Goal: Task Accomplishment & Management: Manage account settings

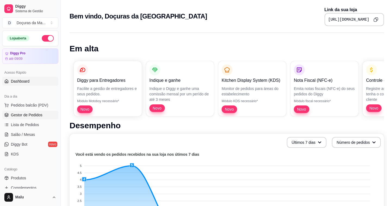
click at [18, 111] on link "Gestor de Pedidos" at bounding box center [30, 115] width 56 height 9
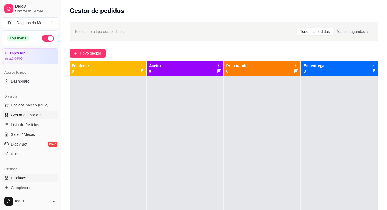
click at [13, 177] on span "Produtos" at bounding box center [18, 177] width 15 height 5
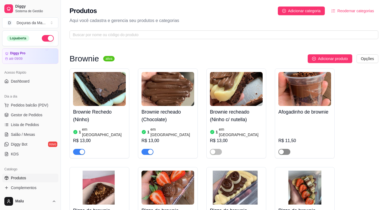
click at [285, 149] on span "button" at bounding box center [284, 152] width 12 height 6
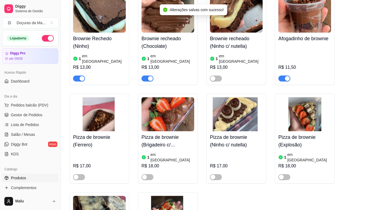
scroll to position [136, 0]
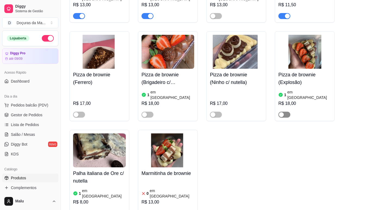
click at [286, 112] on span "button" at bounding box center [284, 115] width 12 height 6
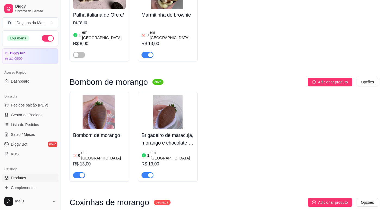
scroll to position [272, 0]
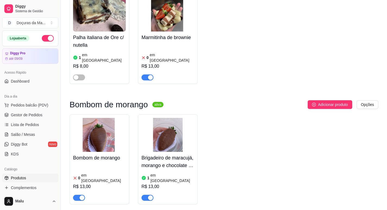
click at [146, 195] on span "button" at bounding box center [147, 198] width 12 height 6
click at [99, 154] on h4 "Bombom de morango" at bounding box center [99, 158] width 53 height 8
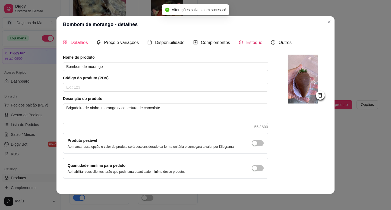
click at [246, 40] on span "Estoque" at bounding box center [254, 42] width 16 height 5
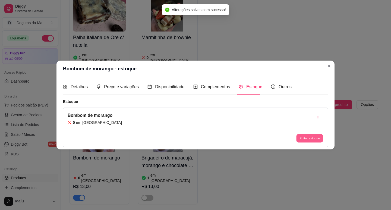
click at [306, 140] on button "Editar estoque" at bounding box center [309, 138] width 27 height 8
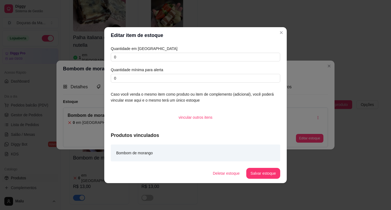
click at [139, 52] on div "Quantidade em estoque 0 Quantidade mínima para alerta 0" at bounding box center [195, 64] width 169 height 37
click at [139, 53] on input "0" at bounding box center [195, 57] width 169 height 9
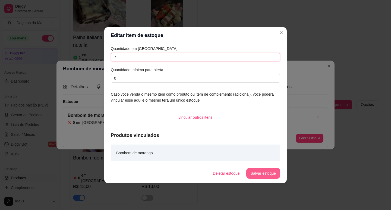
type input "7"
click at [266, 171] on button "Salvar estoque" at bounding box center [263, 173] width 33 height 11
click at [253, 171] on button "Salvar estoque" at bounding box center [263, 173] width 34 height 11
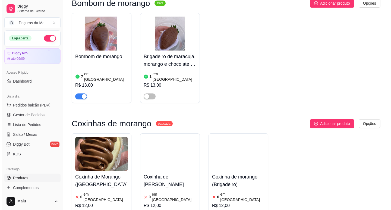
scroll to position [407, 0]
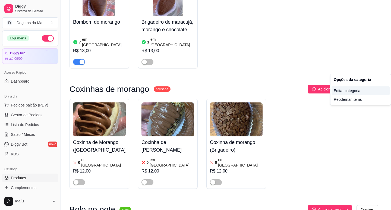
click at [356, 91] on div "Editar categoria" at bounding box center [361, 90] width 58 height 9
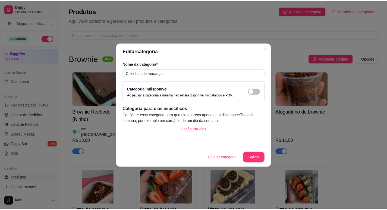
scroll to position [371, 0]
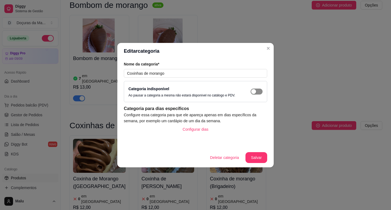
click at [257, 92] on span "button" at bounding box center [257, 92] width 12 height 6
click at [257, 156] on button "Salvar" at bounding box center [257, 157] width 22 height 11
click at [251, 153] on button "Salvar" at bounding box center [257, 157] width 22 height 11
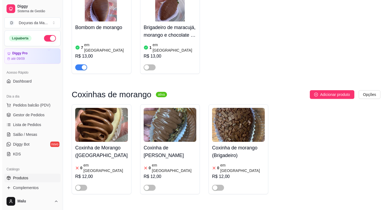
scroll to position [461, 0]
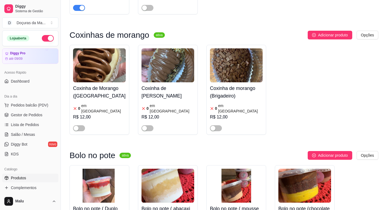
click at [98, 84] on h4 "Coxinha de Morango ([GEOGRAPHIC_DATA])" at bounding box center [99, 91] width 53 height 15
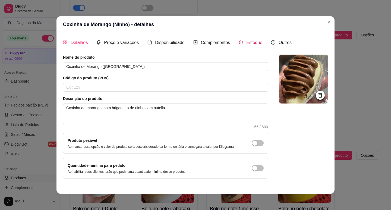
click at [254, 43] on span "Estoque" at bounding box center [254, 42] width 16 height 5
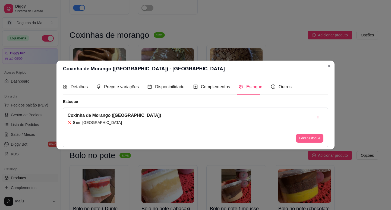
click at [306, 136] on button "Editar estoque" at bounding box center [309, 138] width 27 height 9
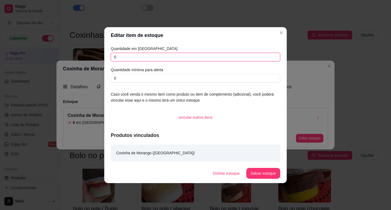
click at [120, 54] on input "0" at bounding box center [195, 57] width 169 height 9
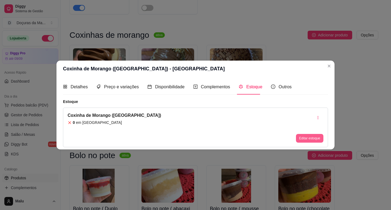
click at [314, 134] on div "Editar estoque" at bounding box center [309, 127] width 27 height 30
click at [298, 140] on button "Editar estoque" at bounding box center [309, 138] width 27 height 9
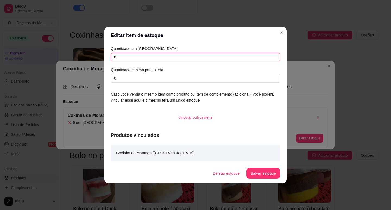
click at [162, 59] on input "0" at bounding box center [195, 57] width 169 height 9
type input "2"
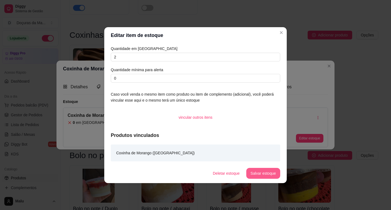
click at [252, 172] on button "Salvar estoque" at bounding box center [263, 173] width 34 height 11
click at [264, 174] on button "Salvar estoque" at bounding box center [263, 173] width 34 height 11
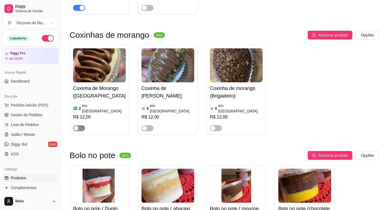
click at [78, 125] on button "button" at bounding box center [79, 128] width 12 height 6
click at [171, 84] on h4 "Coxinha de [PERSON_NAME]" at bounding box center [167, 91] width 53 height 15
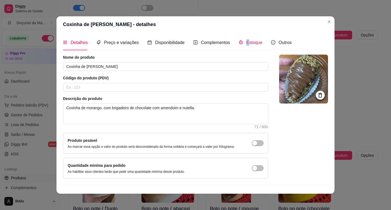
click at [246, 43] on span "Estoque" at bounding box center [254, 42] width 16 height 5
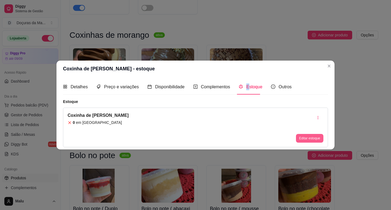
click at [305, 139] on button "Editar estoque" at bounding box center [309, 138] width 27 height 9
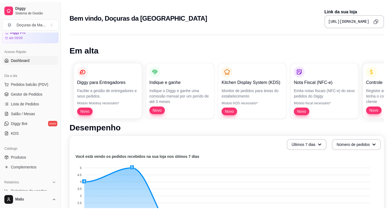
scroll to position [45, 0]
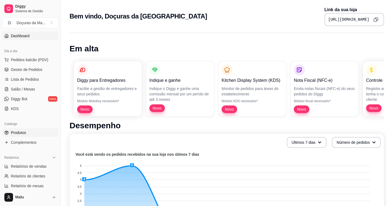
click at [4, 134] on link "Produtos" at bounding box center [30, 132] width 56 height 9
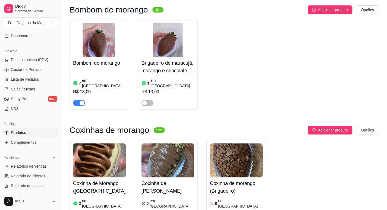
scroll to position [407, 0]
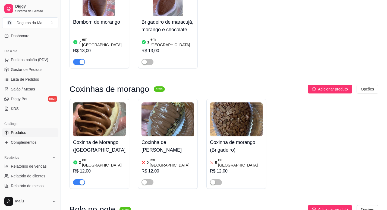
click at [152, 139] on h4 "Coxinha de [PERSON_NAME]" at bounding box center [167, 146] width 53 height 15
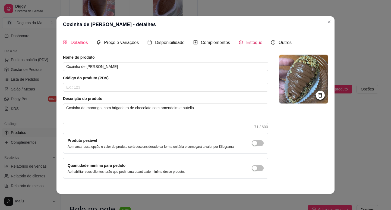
click at [251, 44] on span "Estoque" at bounding box center [254, 42] width 16 height 5
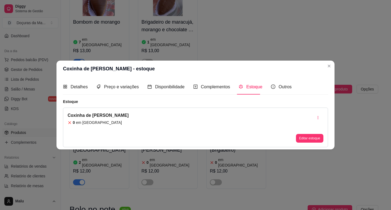
click at [312, 142] on div "Coxinha de [PERSON_NAME] 0 em estoque Editar estoque" at bounding box center [195, 128] width 265 height 40
click at [307, 143] on div "Coxinha de [PERSON_NAME] 0 em estoque Editar estoque" at bounding box center [195, 128] width 265 height 40
click at [305, 140] on button "Editar estoque" at bounding box center [309, 138] width 27 height 9
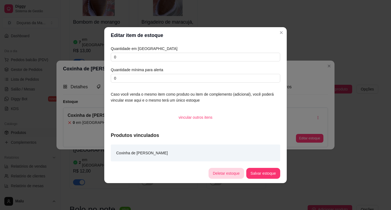
click at [217, 172] on button "Deletar estoque" at bounding box center [227, 173] width 36 height 11
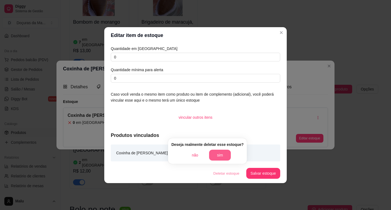
click at [215, 153] on button "sim" at bounding box center [220, 155] width 22 height 11
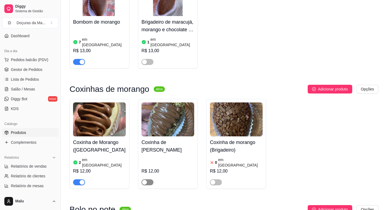
click at [143, 180] on div "button" at bounding box center [144, 182] width 5 height 5
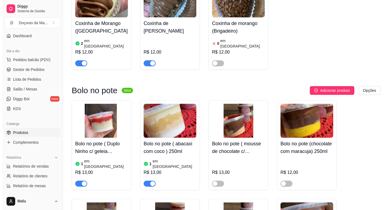
scroll to position [543, 0]
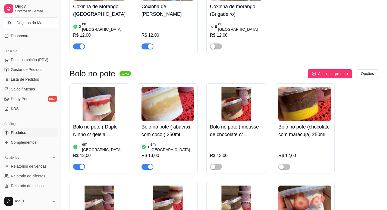
click at [82, 123] on h4 "Bolo no pote ( Duplo Ninho c/ geleia morangos) 250ml" at bounding box center [99, 130] width 53 height 15
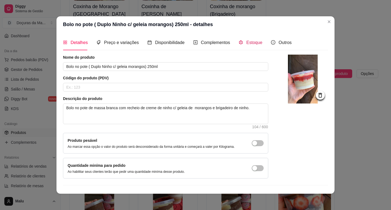
click at [244, 45] on div "Estoque" at bounding box center [251, 42] width 24 height 7
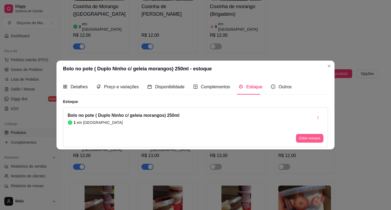
click at [309, 137] on button "Editar estoque" at bounding box center [309, 138] width 27 height 9
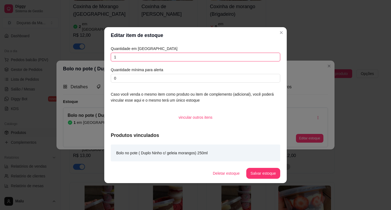
click at [128, 54] on input "1" at bounding box center [195, 57] width 169 height 9
type input "2"
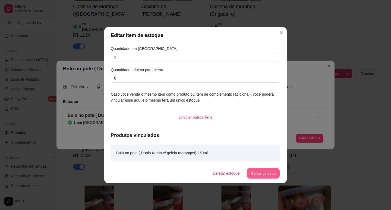
click at [255, 170] on button "Salvar estoque" at bounding box center [263, 173] width 33 height 11
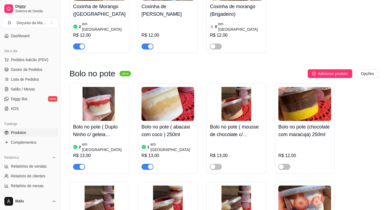
click at [151, 123] on h4 "Bolo no pote ( abacaxi com coco ) 250ml" at bounding box center [167, 130] width 53 height 15
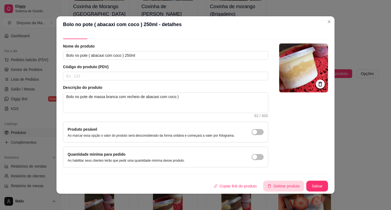
scroll to position [1, 0]
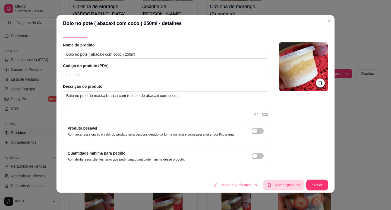
click at [269, 187] on button "Deletar produto" at bounding box center [283, 185] width 41 height 11
click at [245, 165] on button "não" at bounding box center [250, 167] width 20 height 10
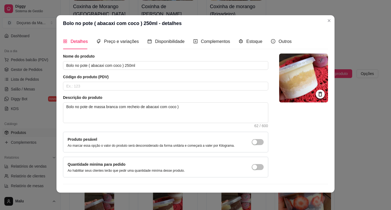
click at [258, 39] on div "Detalhes Preço e variações Disponibilidade Complementos Estoque Outros" at bounding box center [177, 41] width 229 height 15
click at [252, 43] on span "Estoque" at bounding box center [254, 41] width 16 height 5
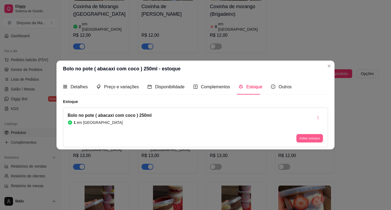
click at [304, 140] on button "Editar estoque" at bounding box center [309, 138] width 27 height 8
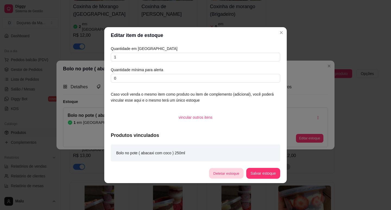
click at [218, 170] on button "Deletar estoque" at bounding box center [226, 173] width 34 height 11
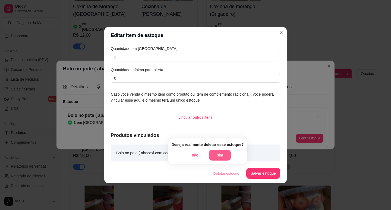
click at [219, 153] on button "sim" at bounding box center [220, 155] width 22 height 11
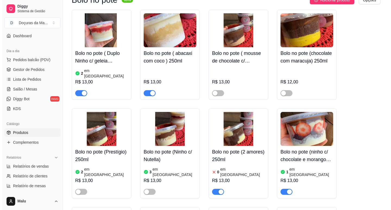
scroll to position [634, 0]
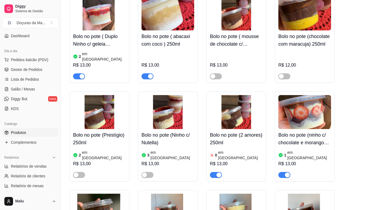
click at [87, 131] on h4 "Bolo no pote (Prestígio) 250ml" at bounding box center [99, 138] width 53 height 15
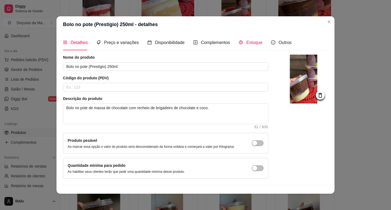
click at [246, 41] on span "Estoque" at bounding box center [254, 42] width 16 height 5
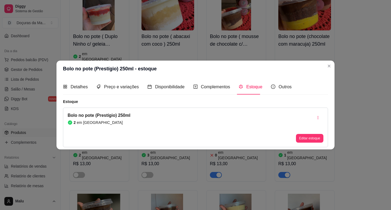
click at [319, 132] on div "Editar estoque" at bounding box center [309, 127] width 27 height 30
click at [319, 137] on button "Editar estoque" at bounding box center [309, 138] width 27 height 9
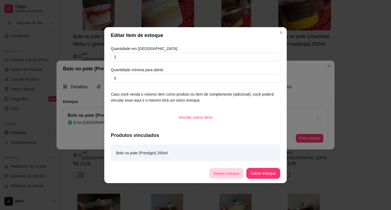
click at [231, 170] on button "Deletar estoque" at bounding box center [226, 173] width 34 height 11
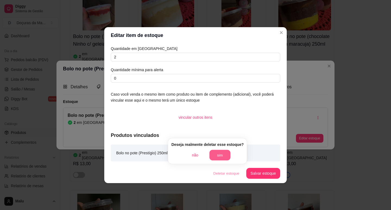
click at [221, 154] on button "sim" at bounding box center [220, 155] width 21 height 11
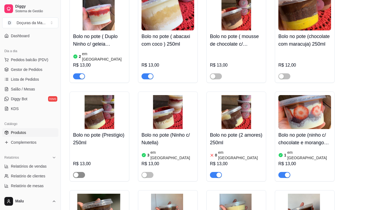
click at [80, 172] on button "button" at bounding box center [79, 175] width 12 height 6
click at [156, 131] on h4 "Bolo no pote (Ninho c/ Nutella)" at bounding box center [167, 138] width 53 height 15
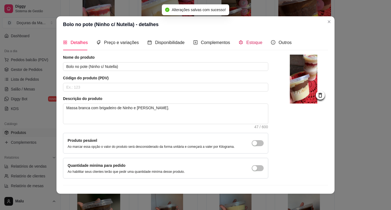
click at [247, 42] on span "Estoque" at bounding box center [254, 42] width 16 height 5
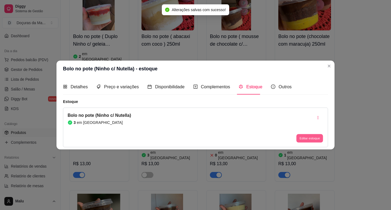
click at [312, 142] on button "Editar estoque" at bounding box center [309, 138] width 27 height 8
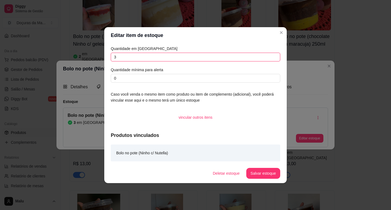
click at [140, 54] on input "3" at bounding box center [195, 57] width 169 height 9
type input "2"
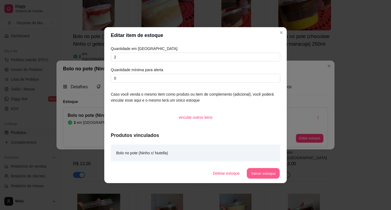
click at [267, 169] on button "Salvar estoque" at bounding box center [263, 173] width 33 height 11
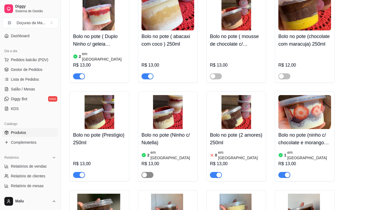
click at [148, 172] on span "button" at bounding box center [147, 175] width 12 height 6
click at [230, 150] on article "em [GEOGRAPHIC_DATA]" at bounding box center [240, 155] width 45 height 11
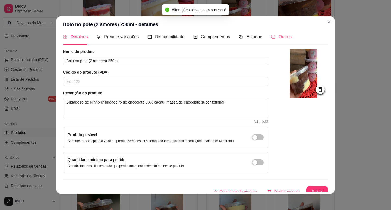
scroll to position [0, 0]
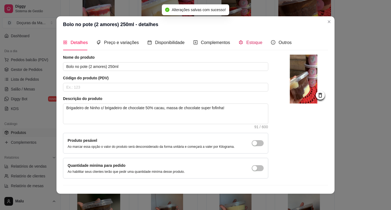
click at [250, 42] on span "Estoque" at bounding box center [254, 42] width 16 height 5
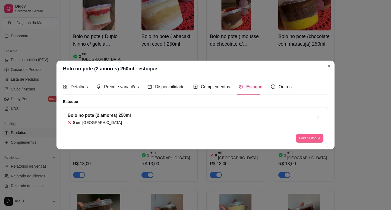
click at [304, 140] on button "Editar estoque" at bounding box center [309, 138] width 27 height 9
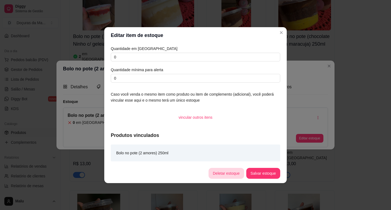
click at [222, 173] on button "Deletar estoque" at bounding box center [227, 173] width 36 height 11
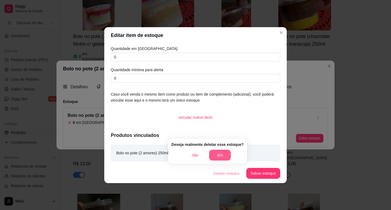
click at [225, 153] on button "sim" at bounding box center [220, 155] width 22 height 11
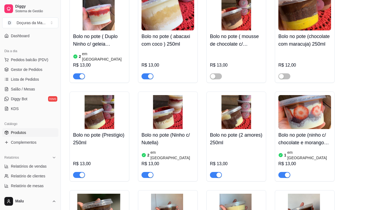
click at [297, 131] on h4 "Bolo no pote (ninho c/ chocolate e morangos) 250ml" at bounding box center [304, 138] width 53 height 15
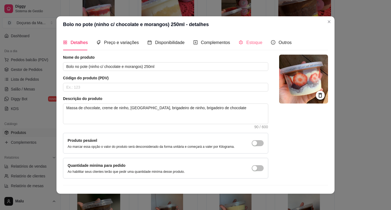
click at [252, 46] on div "Estoque" at bounding box center [251, 42] width 24 height 15
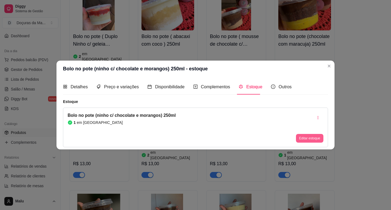
click at [304, 135] on button "Editar estoque" at bounding box center [309, 138] width 27 height 9
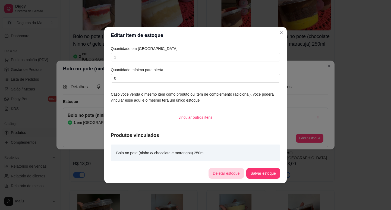
click at [228, 171] on button "Deletar estoque" at bounding box center [227, 173] width 36 height 11
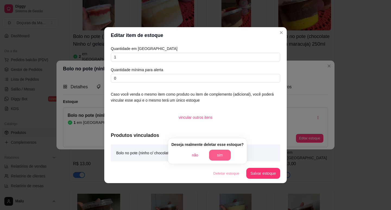
click at [218, 152] on button "sim" at bounding box center [220, 155] width 22 height 11
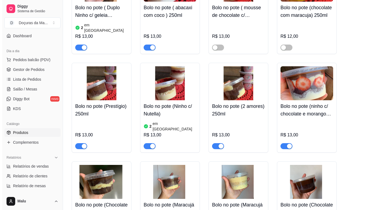
scroll to position [769, 0]
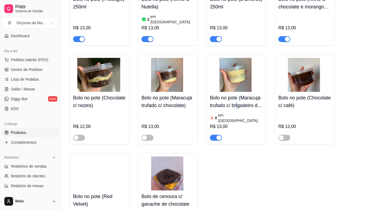
click at [239, 94] on h4 "Bolo no pote (Maracujá trufado c/ brigadeiro de ninho)" at bounding box center [236, 101] width 53 height 15
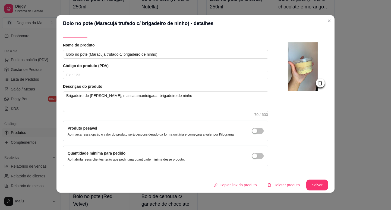
scroll to position [0, 0]
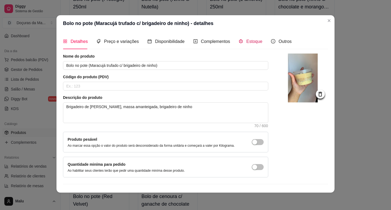
click at [246, 42] on span "Estoque" at bounding box center [254, 41] width 16 height 5
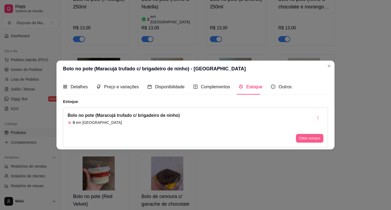
click at [316, 136] on button "Editar estoque" at bounding box center [309, 138] width 27 height 9
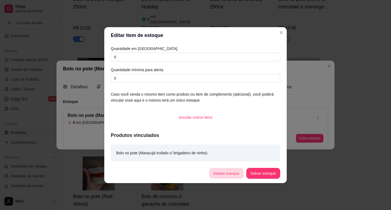
click at [225, 174] on button "Deletar estoque" at bounding box center [226, 173] width 34 height 11
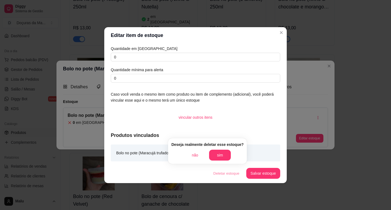
click at [221, 155] on button "sim" at bounding box center [220, 155] width 22 height 11
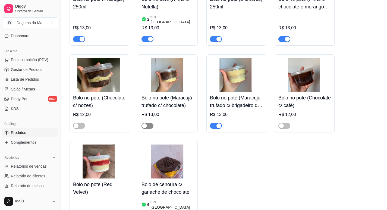
click at [150, 123] on span "button" at bounding box center [147, 126] width 12 height 6
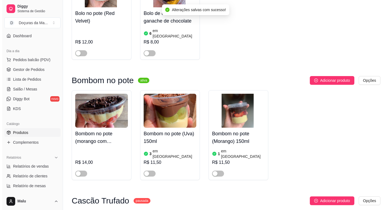
scroll to position [951, 0]
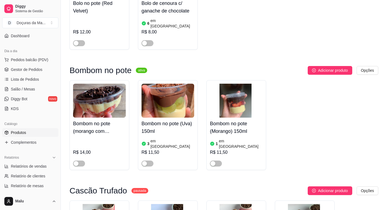
click at [213, 120] on h4 "Bombom no pote (Morango) 150ml" at bounding box center [236, 127] width 53 height 15
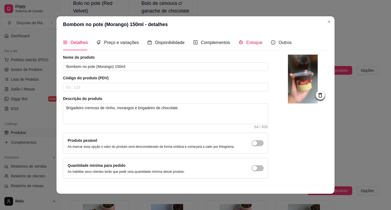
click at [247, 41] on span "Estoque" at bounding box center [254, 42] width 16 height 5
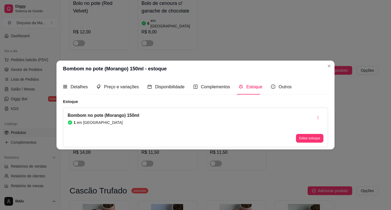
click at [311, 143] on div "Bombom no pote (Morango) 150ml 1 em estoque Editar estoque" at bounding box center [195, 128] width 265 height 40
click at [310, 140] on button "Editar estoque" at bounding box center [309, 138] width 27 height 9
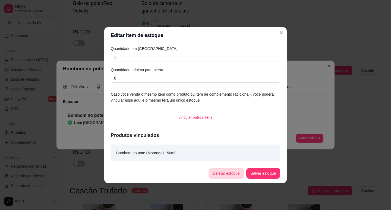
click at [238, 172] on button "Deletar estoque" at bounding box center [227, 173] width 36 height 11
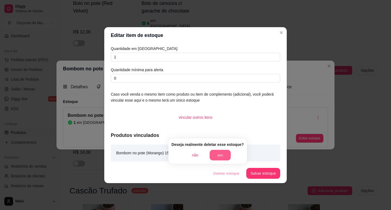
click at [220, 154] on button "sim" at bounding box center [220, 155] width 21 height 11
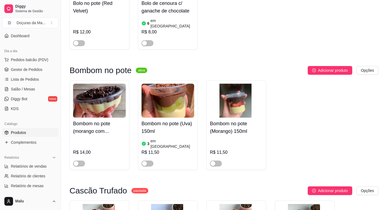
click at [152, 138] on article "em [GEOGRAPHIC_DATA]" at bounding box center [172, 143] width 44 height 11
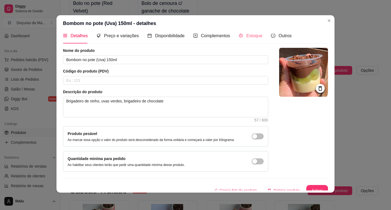
scroll to position [0, 0]
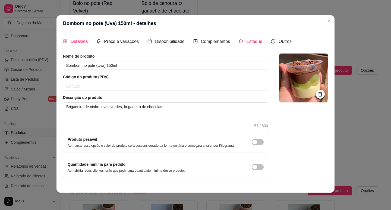
click at [256, 40] on span "Estoque" at bounding box center [254, 41] width 16 height 5
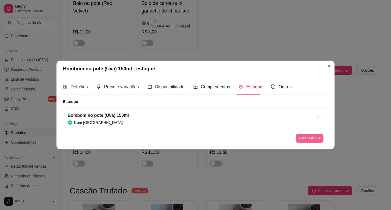
click at [298, 139] on button "Editar estoque" at bounding box center [309, 138] width 27 height 9
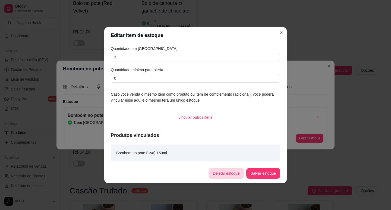
click at [221, 168] on button "Deletar estoque" at bounding box center [227, 173] width 36 height 11
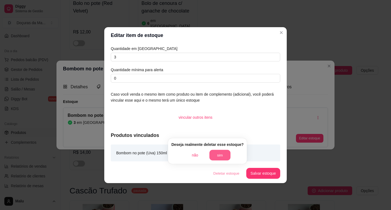
click at [220, 154] on button "sim" at bounding box center [219, 155] width 21 height 11
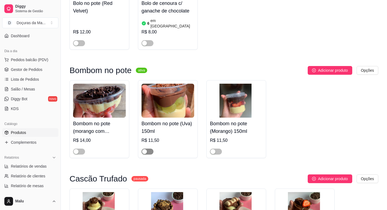
click at [147, 149] on span "button" at bounding box center [147, 152] width 12 height 6
click at [218, 149] on span "button" at bounding box center [216, 152] width 12 height 6
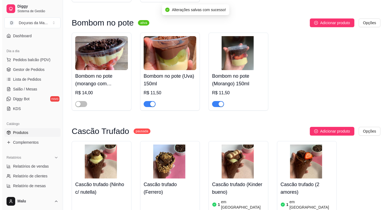
scroll to position [1041, 0]
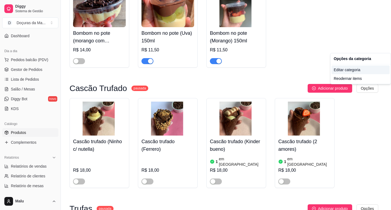
click at [345, 70] on div "Editar categoria" at bounding box center [361, 69] width 58 height 9
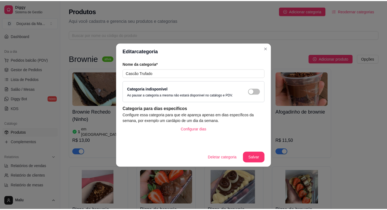
scroll to position [984, 0]
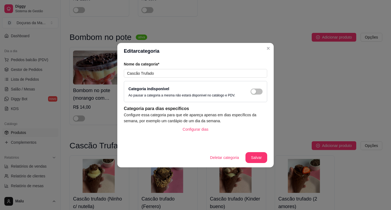
click at [262, 88] on div "Categoria indisponível Ao pausar a categoria a mesma não estará disponível no c…" at bounding box center [195, 92] width 134 height 12
click at [260, 92] on span "button" at bounding box center [257, 92] width 12 height 6
click at [262, 157] on button "Salvar" at bounding box center [257, 157] width 22 height 11
click at [259, 164] on footer "Deletar categoria Salvar" at bounding box center [195, 158] width 156 height 20
click at [257, 160] on button "Salvar" at bounding box center [257, 157] width 22 height 11
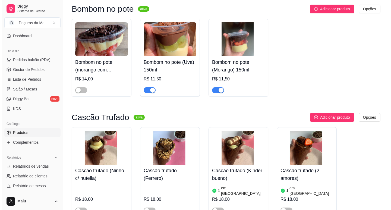
scroll to position [1029, 0]
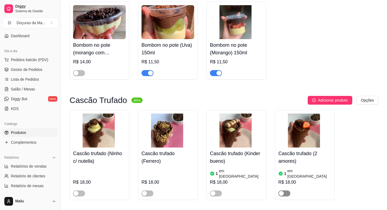
click at [283, 191] on div "button" at bounding box center [281, 193] width 5 height 5
click at [295, 150] on h4 "Cascão trufado (2 amores)" at bounding box center [304, 157] width 53 height 15
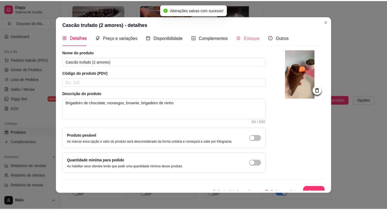
scroll to position [0, 0]
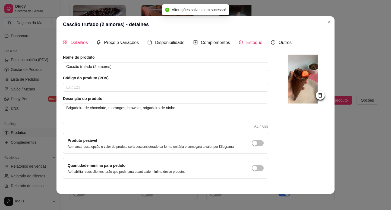
click at [247, 41] on span "Estoque" at bounding box center [254, 42] width 16 height 5
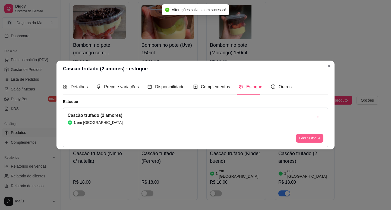
click at [306, 136] on button "Editar estoque" at bounding box center [309, 138] width 27 height 9
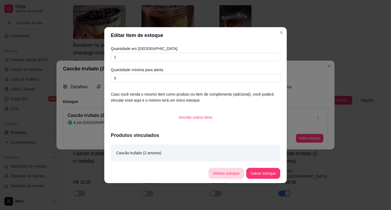
click at [224, 172] on button "Deletar estoque" at bounding box center [227, 173] width 36 height 11
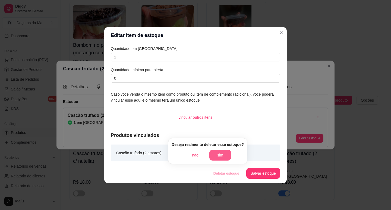
click at [222, 152] on button "sim" at bounding box center [220, 155] width 22 height 11
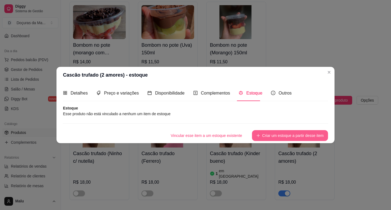
click at [287, 135] on button "Criar um estoque a partir desse item" at bounding box center [290, 135] width 76 height 11
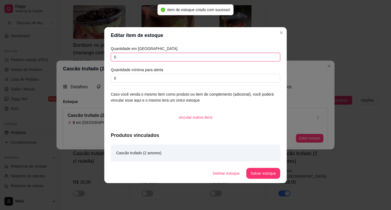
click at [146, 53] on input "0" at bounding box center [195, 57] width 169 height 9
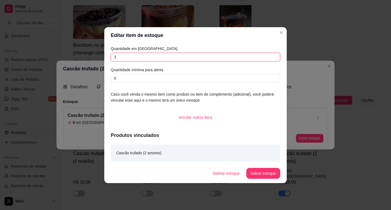
type input "3"
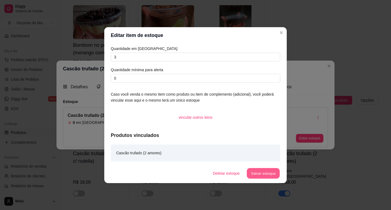
click at [272, 177] on button "Salvar estoque" at bounding box center [263, 173] width 33 height 11
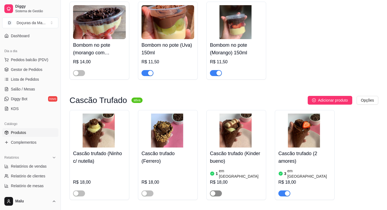
click at [214, 191] on div "button" at bounding box center [212, 193] width 5 height 5
click at [92, 150] on h4 "Cascão trufado (Ninho c/ nutella)" at bounding box center [99, 157] width 53 height 15
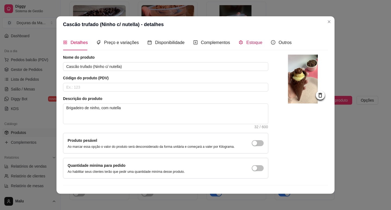
click at [246, 45] on span "Estoque" at bounding box center [254, 42] width 16 height 5
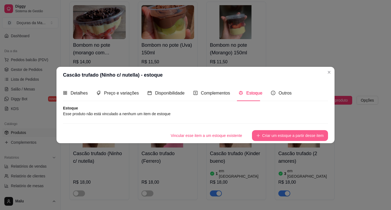
click at [302, 132] on button "Criar um estoque a partir desse item" at bounding box center [290, 135] width 76 height 11
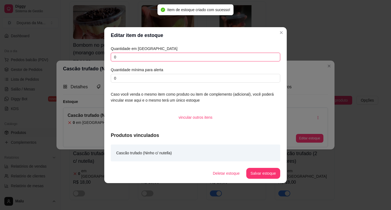
click at [122, 52] on div "Quantidade em estoque 0 Quantidade mínima para alerta 0" at bounding box center [195, 64] width 169 height 37
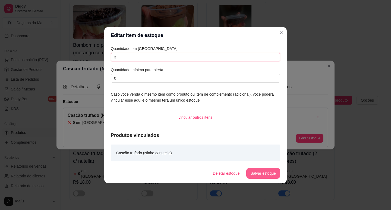
type input "3"
click at [260, 175] on button "Salvar estoque" at bounding box center [263, 173] width 33 height 11
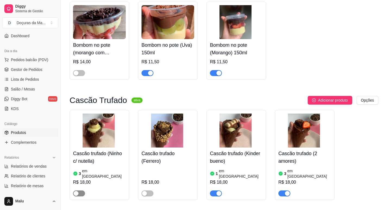
click at [79, 190] on span "button" at bounding box center [79, 193] width 12 height 6
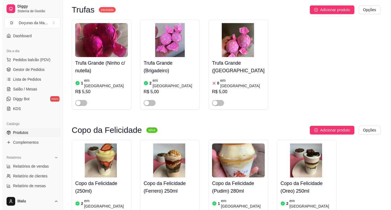
scroll to position [1255, 0]
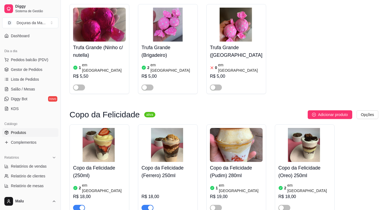
click at [102, 164] on h4 "Copo da Felicidade (250ml)" at bounding box center [99, 171] width 53 height 15
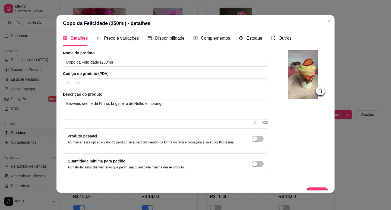
scroll to position [0, 0]
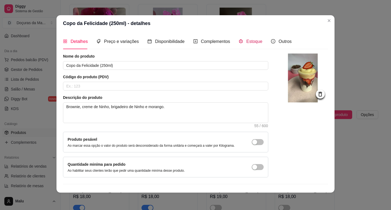
click at [247, 40] on span "Estoque" at bounding box center [254, 41] width 16 height 5
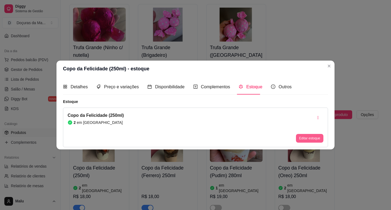
click at [311, 137] on button "Editar estoque" at bounding box center [309, 138] width 27 height 9
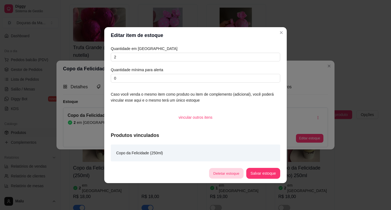
click at [230, 172] on button "Deletar estoque" at bounding box center [226, 173] width 34 height 11
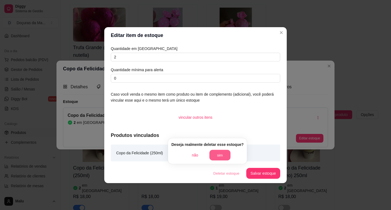
click at [221, 157] on button "sim" at bounding box center [219, 155] width 21 height 11
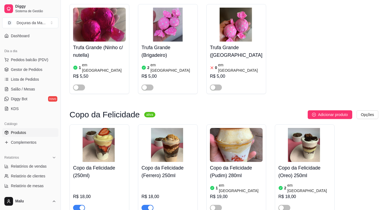
click at [219, 164] on h4 "Copo da Felicidade (Pudim) 280ml" at bounding box center [236, 171] width 53 height 15
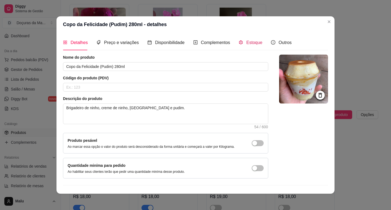
click at [256, 43] on span "Estoque" at bounding box center [254, 42] width 16 height 5
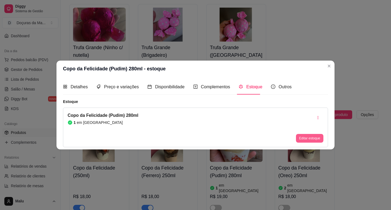
click at [312, 141] on button "Editar estoque" at bounding box center [309, 138] width 27 height 9
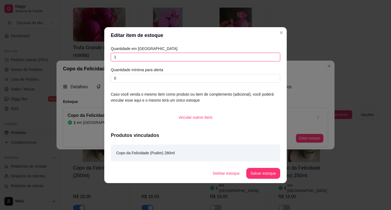
click at [122, 58] on input "1" at bounding box center [195, 57] width 169 height 9
type input "6"
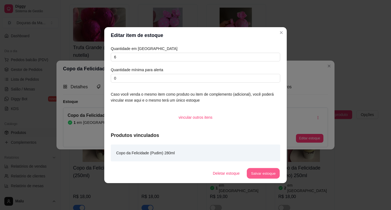
click at [259, 171] on button "Salvar estoque" at bounding box center [263, 173] width 33 height 11
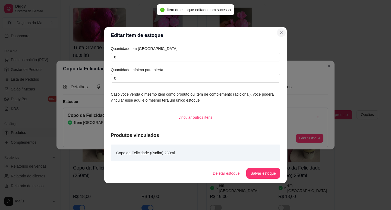
drag, startPoint x: 281, startPoint y: 37, endPoint x: 281, endPoint y: 32, distance: 5.5
click at [281, 37] on header "Editar item de estoque" at bounding box center [195, 35] width 183 height 16
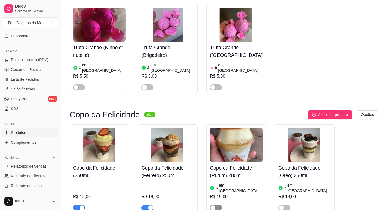
click at [216, 205] on span "button" at bounding box center [216, 208] width 12 height 6
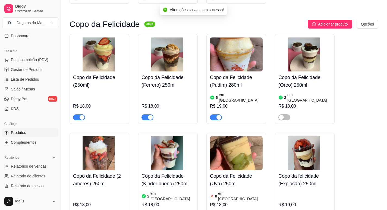
click at [166, 172] on h4 "Copo da Felicidade (Kinder bueno) 250ml" at bounding box center [167, 179] width 53 height 15
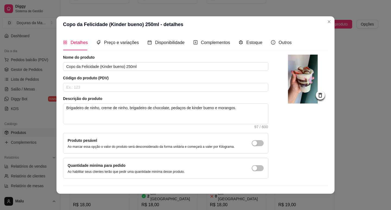
click at [243, 46] on div "Estoque" at bounding box center [251, 42] width 24 height 15
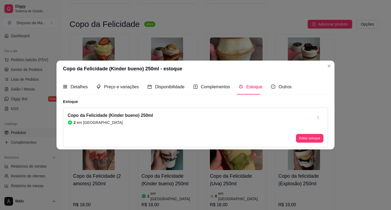
click at [303, 133] on div "Editar estoque" at bounding box center [309, 127] width 27 height 30
click at [304, 136] on button "Editar estoque" at bounding box center [309, 138] width 27 height 8
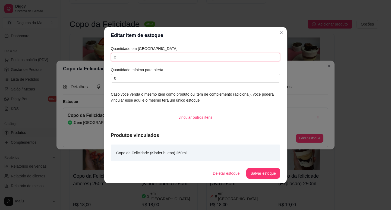
click at [218, 55] on input "2" at bounding box center [195, 57] width 169 height 9
type input "4"
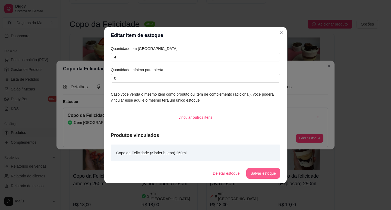
click at [256, 173] on button "Salvar estoque" at bounding box center [263, 173] width 34 height 11
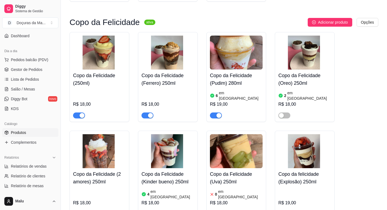
scroll to position [1391, 0]
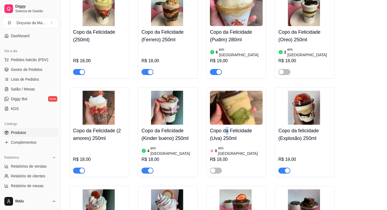
click at [228, 127] on h4 "Copo da Felicidade (Uva) 250ml" at bounding box center [236, 134] width 53 height 15
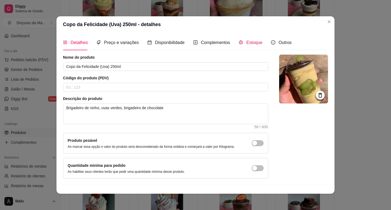
drag, startPoint x: 254, startPoint y: 40, endPoint x: 257, endPoint y: 48, distance: 8.2
click at [254, 40] on span "Estoque" at bounding box center [254, 42] width 16 height 5
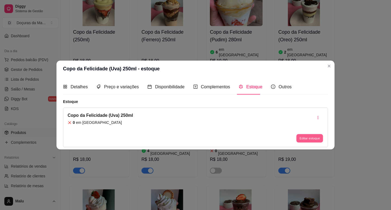
click at [312, 139] on button "Editar estoque" at bounding box center [309, 138] width 27 height 8
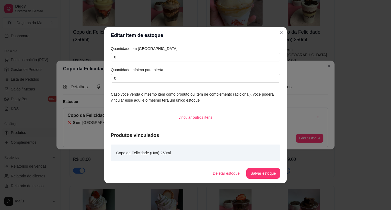
click at [141, 52] on div "Quantidade em estoque 0 Quantidade mínima para alerta 0" at bounding box center [195, 64] width 169 height 37
click at [143, 56] on input "0" at bounding box center [195, 57] width 169 height 9
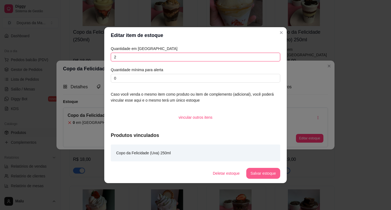
type input "2"
click at [268, 173] on button "Salvar estoque" at bounding box center [263, 173] width 34 height 11
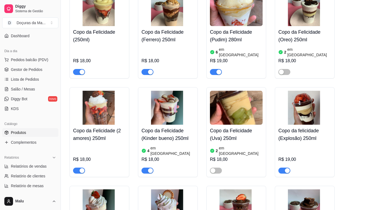
click at [222, 163] on div at bounding box center [236, 168] width 53 height 11
click at [215, 168] on div "button" at bounding box center [212, 170] width 5 height 5
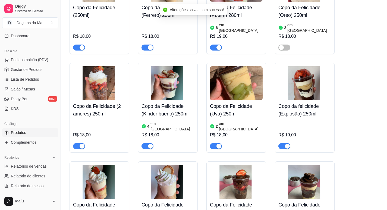
scroll to position [1481, 0]
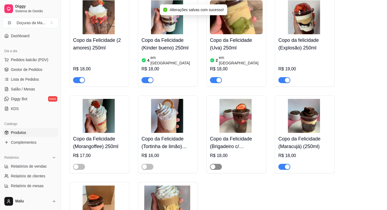
click at [217, 164] on span "button" at bounding box center [216, 167] width 12 height 6
click at [294, 135] on h4 "Copo da Felicidade (Maracujá) (250ml)" at bounding box center [304, 142] width 53 height 15
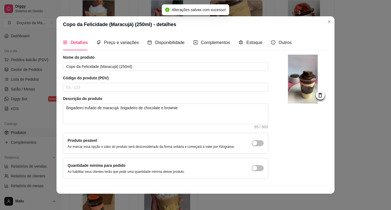
click at [241, 39] on div "Estoque" at bounding box center [251, 42] width 24 height 15
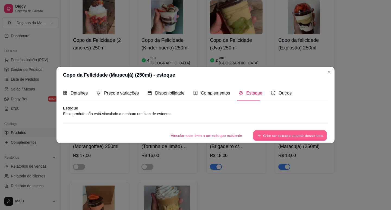
click at [299, 139] on button "Criar um estoque a partir desse item" at bounding box center [290, 135] width 74 height 11
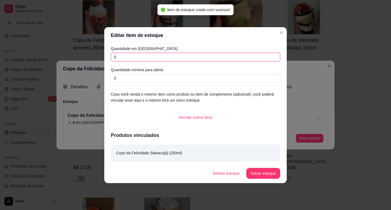
click at [145, 59] on input "0" at bounding box center [195, 57] width 169 height 9
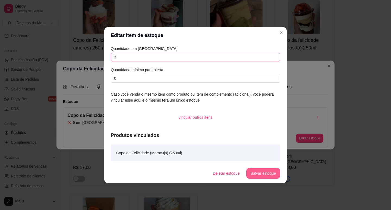
type input "3"
click at [262, 175] on button "Salvar estoque" at bounding box center [263, 173] width 33 height 11
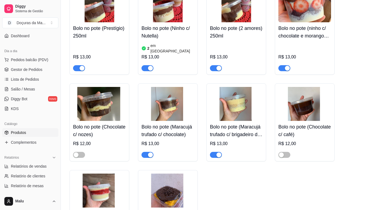
scroll to position [757, 0]
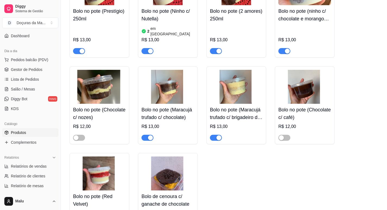
click at [154, 106] on h4 "Bolo no pote (Maracujá trufado c/ chocolate)" at bounding box center [167, 113] width 53 height 15
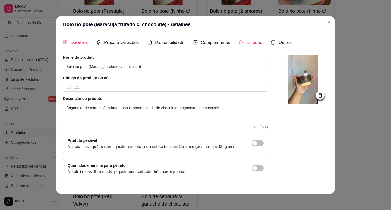
click at [240, 44] on div "Estoque" at bounding box center [251, 42] width 24 height 7
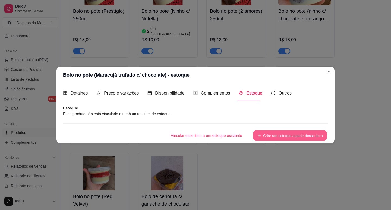
click at [301, 136] on button "Criar um estoque a partir desse item" at bounding box center [290, 135] width 74 height 11
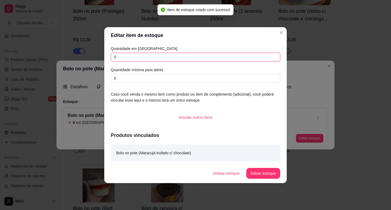
click at [134, 55] on input "0" at bounding box center [195, 57] width 169 height 9
type input "2"
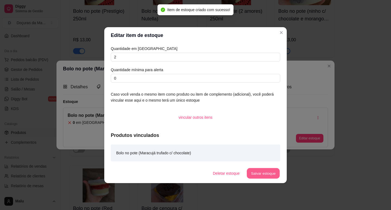
click at [254, 176] on button "Salvar estoque" at bounding box center [263, 173] width 33 height 11
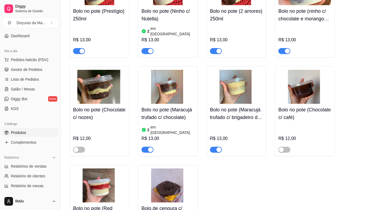
click at [243, 106] on h4 "Bolo no pote (Maracujá trufado c/ brigadeiro de ninho)" at bounding box center [236, 113] width 53 height 15
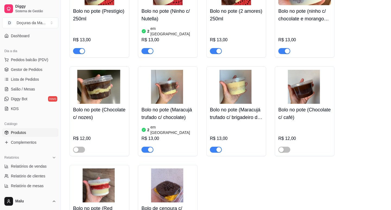
drag, startPoint x: 239, startPoint y: 42, endPoint x: 244, endPoint y: 48, distance: 7.7
click at [240, 42] on div "Estoque" at bounding box center [251, 42] width 24 height 7
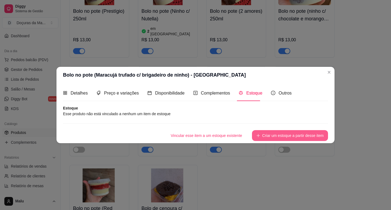
click at [311, 136] on button "Criar um estoque a partir desse item" at bounding box center [290, 135] width 76 height 11
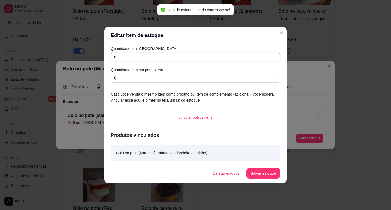
click at [143, 55] on input "0" at bounding box center [195, 57] width 169 height 9
type input "2"
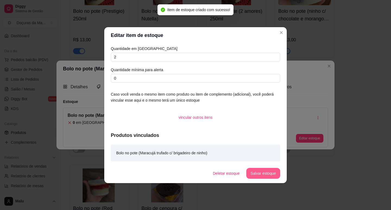
click at [269, 174] on button "Salvar estoque" at bounding box center [263, 173] width 34 height 11
click at [281, 27] on header "Editar item de estoque" at bounding box center [195, 35] width 183 height 16
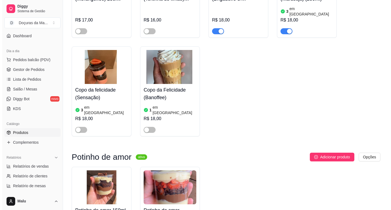
scroll to position [1708, 0]
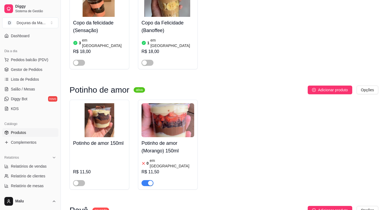
click at [157, 139] on h4 "Potinho de amor (Morango) 150ml" at bounding box center [167, 146] width 53 height 15
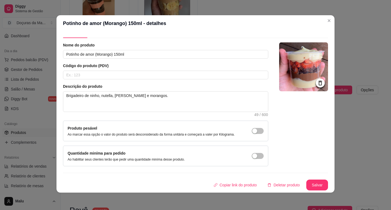
scroll to position [0, 0]
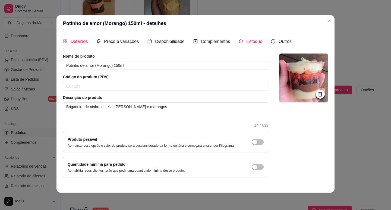
click at [247, 40] on span "Estoque" at bounding box center [254, 41] width 16 height 5
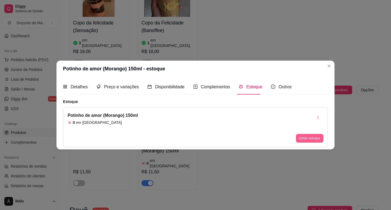
click at [317, 141] on button "Editar estoque" at bounding box center [309, 138] width 27 height 9
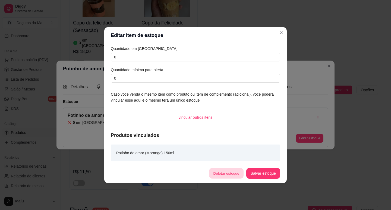
click at [223, 169] on button "Deletar estoque" at bounding box center [226, 173] width 34 height 11
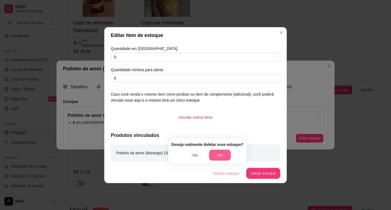
click at [222, 153] on button "sim" at bounding box center [220, 155] width 22 height 11
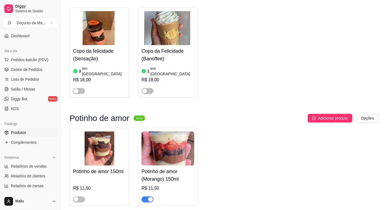
scroll to position [1663, 0]
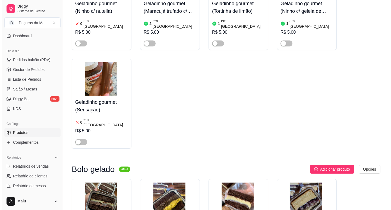
scroll to position [2160, 0]
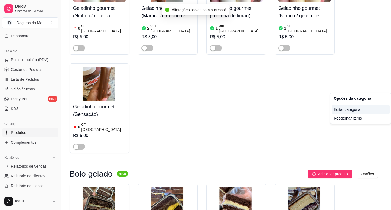
click at [351, 111] on div "Editar categoria" at bounding box center [361, 109] width 58 height 9
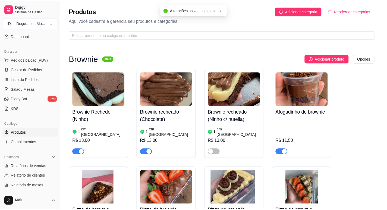
scroll to position [2143, 0]
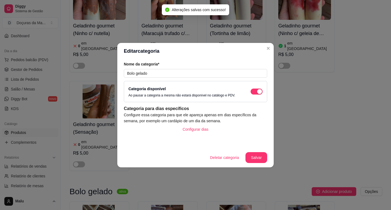
drag, startPoint x: 253, startPoint y: 90, endPoint x: 256, endPoint y: 97, distance: 7.7
click at [253, 90] on span "button" at bounding box center [257, 92] width 12 height 6
click at [259, 159] on button "Salvar" at bounding box center [256, 157] width 21 height 11
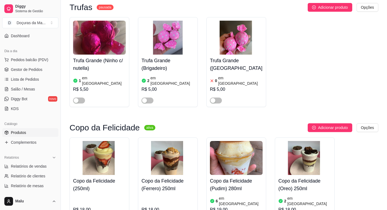
scroll to position [1283, 0]
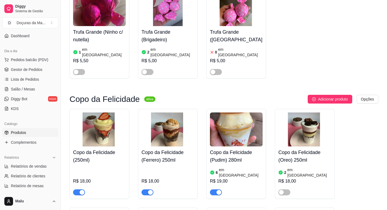
click at [237, 149] on h4 "Copo da Felicidade (Pudim) 280ml" at bounding box center [236, 156] width 53 height 15
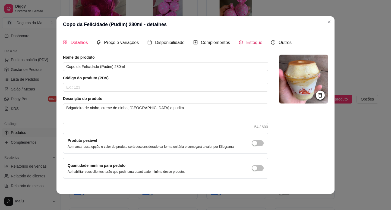
drag, startPoint x: 254, startPoint y: 43, endPoint x: 259, endPoint y: 58, distance: 15.6
click at [254, 43] on span "Estoque" at bounding box center [254, 42] width 16 height 5
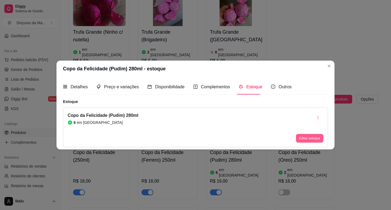
click at [315, 138] on button "Editar estoque" at bounding box center [309, 138] width 27 height 9
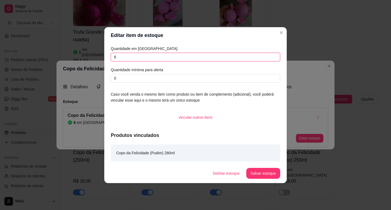
click at [168, 54] on input "6" at bounding box center [195, 57] width 169 height 9
type input "4"
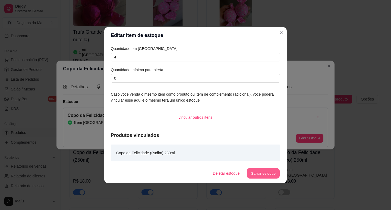
click at [266, 176] on button "Salvar estoque" at bounding box center [263, 173] width 33 height 11
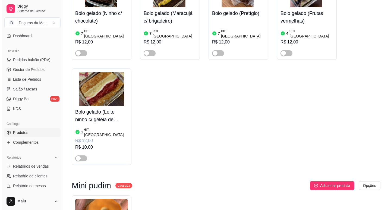
scroll to position [2414, 0]
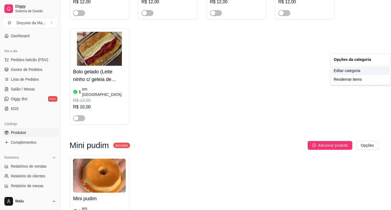
click at [353, 72] on div "Editar categoria" at bounding box center [361, 70] width 58 height 9
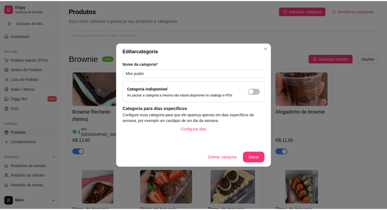
scroll to position [2358, 0]
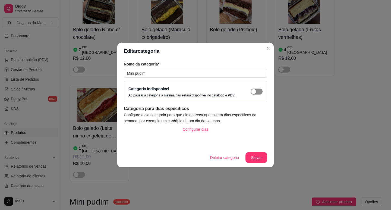
click at [258, 90] on span "button" at bounding box center [257, 92] width 12 height 6
click at [257, 157] on button "Salvar" at bounding box center [256, 157] width 21 height 11
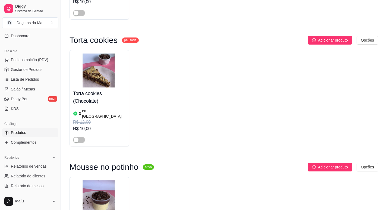
scroll to position [3399, 0]
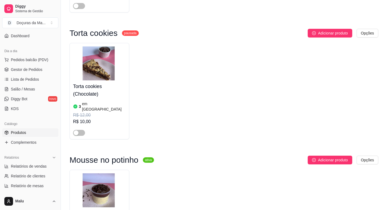
click at [109, 209] on h4 "Mousse de maracujá" at bounding box center [99, 213] width 53 height 8
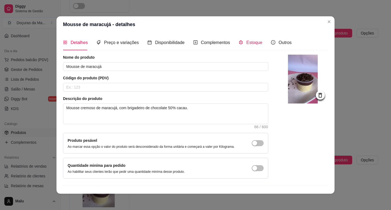
click at [251, 41] on span "Estoque" at bounding box center [254, 42] width 16 height 5
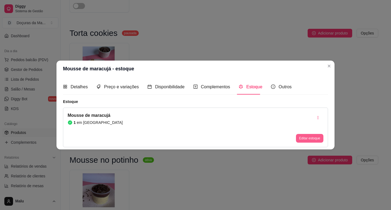
click at [306, 137] on button "Editar estoque" at bounding box center [309, 138] width 27 height 9
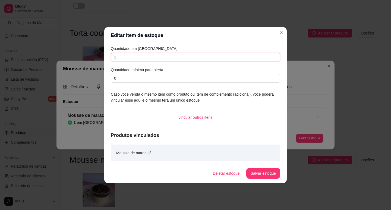
click at [122, 56] on input "1" at bounding box center [195, 57] width 169 height 9
type input "2"
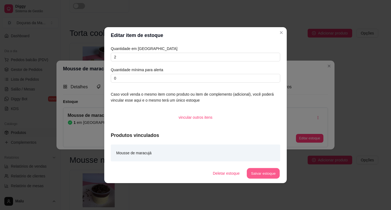
click at [257, 176] on button "Salvar estoque" at bounding box center [263, 173] width 33 height 11
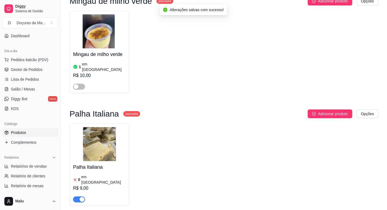
scroll to position [3677, 0]
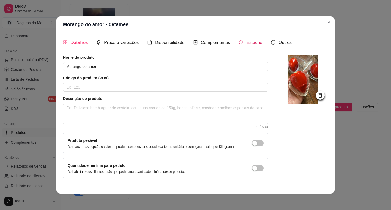
click at [246, 43] on span "Estoque" at bounding box center [254, 42] width 16 height 5
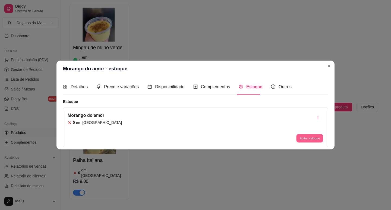
click at [311, 138] on button "Editar estoque" at bounding box center [309, 138] width 27 height 8
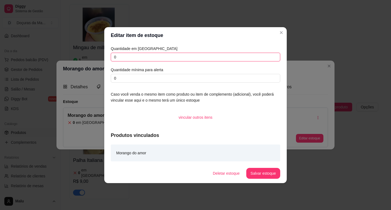
click at [128, 58] on input "0" at bounding box center [195, 57] width 169 height 9
type input "11"
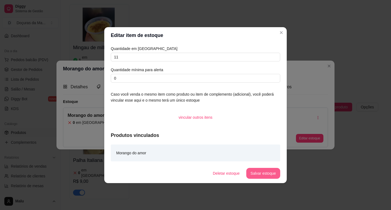
click at [260, 173] on button "Salvar estoque" at bounding box center [263, 173] width 34 height 11
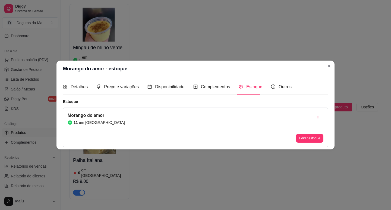
click at [334, 66] on header "Morango do amor - estoque" at bounding box center [195, 69] width 278 height 16
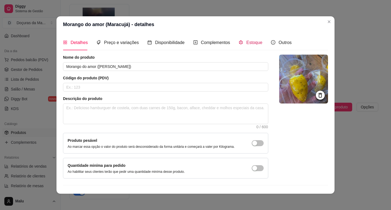
click at [246, 39] on div "Estoque" at bounding box center [251, 42] width 24 height 7
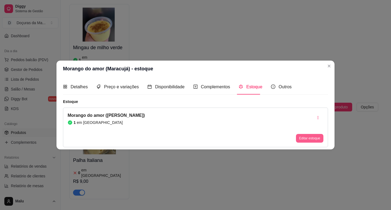
click at [315, 140] on button "Editar estoque" at bounding box center [309, 138] width 27 height 9
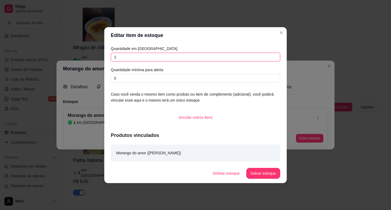
click at [143, 60] on input "1" at bounding box center [195, 57] width 169 height 9
type input "12"
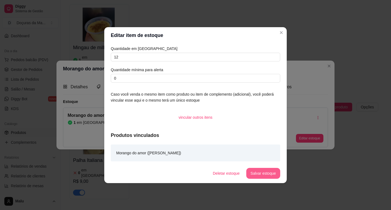
click at [263, 175] on button "Salvar estoque" at bounding box center [263, 173] width 34 height 11
click at [264, 172] on button "Salvar estoque" at bounding box center [263, 173] width 33 height 11
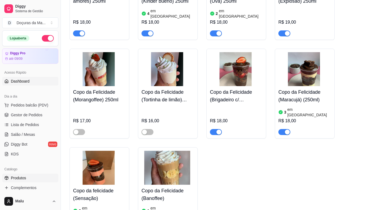
scroll to position [1459, 0]
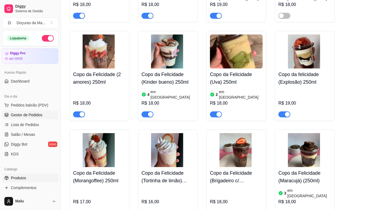
click at [21, 111] on link "Gestor de Pedidos" at bounding box center [30, 115] width 56 height 9
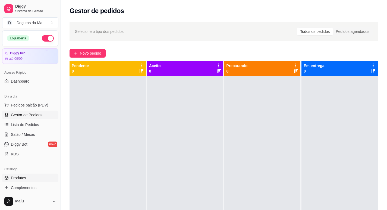
click at [17, 178] on span "Produtos" at bounding box center [18, 177] width 15 height 5
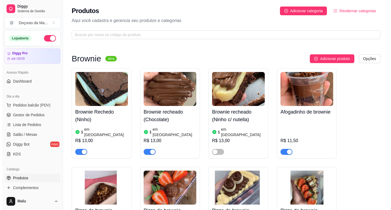
scroll to position [226, 0]
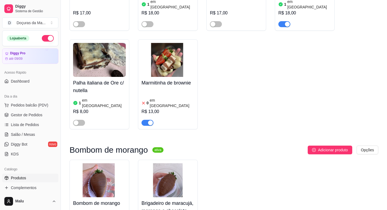
click at [165, 79] on h4 "Marmitinha de brownie" at bounding box center [167, 83] width 53 height 8
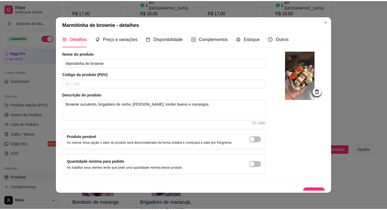
scroll to position [0, 0]
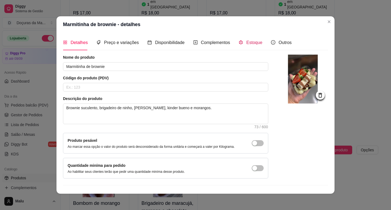
click at [253, 40] on span "Estoque" at bounding box center [254, 42] width 16 height 5
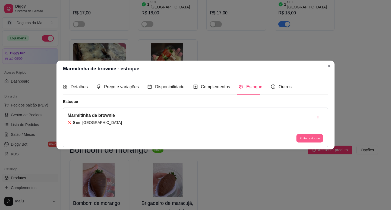
click at [304, 135] on button "Editar estoque" at bounding box center [309, 138] width 27 height 8
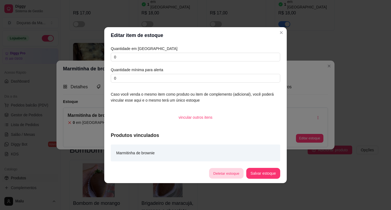
click at [226, 173] on button "Deletar estoque" at bounding box center [226, 173] width 34 height 11
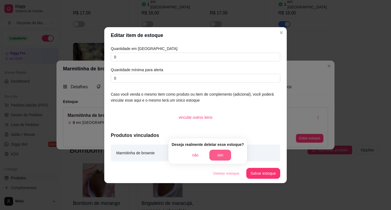
click at [222, 154] on button "sim" at bounding box center [220, 155] width 22 height 11
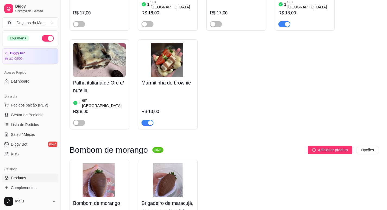
click at [146, 115] on div at bounding box center [167, 120] width 53 height 11
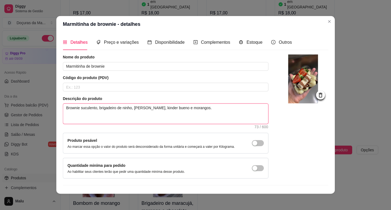
click at [147, 106] on textarea "Brownie suculento, brigadeiro de ninho, [PERSON_NAME], kinder bueno e morangos." at bounding box center [165, 114] width 205 height 20
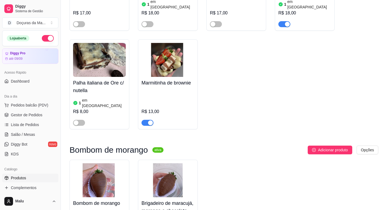
click at [147, 120] on span "button" at bounding box center [147, 123] width 12 height 6
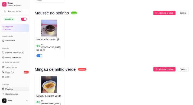
scroll to position [3677, 0]
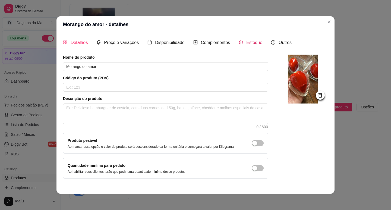
click at [246, 43] on span "Estoque" at bounding box center [254, 42] width 16 height 5
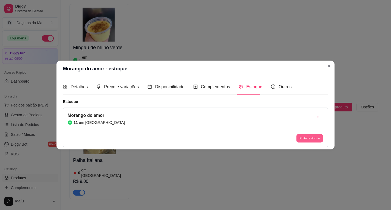
click at [314, 140] on button "Editar estoque" at bounding box center [309, 138] width 27 height 8
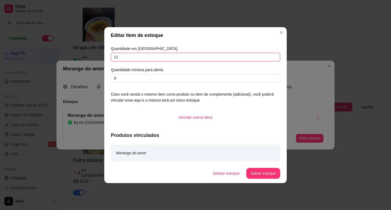
click at [131, 58] on input "11" at bounding box center [195, 57] width 169 height 9
type input "1"
type input "9"
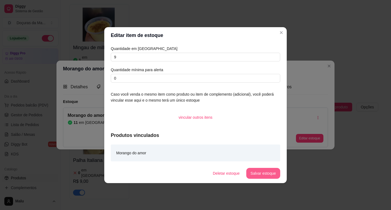
click at [262, 171] on button "Salvar estoque" at bounding box center [263, 173] width 34 height 11
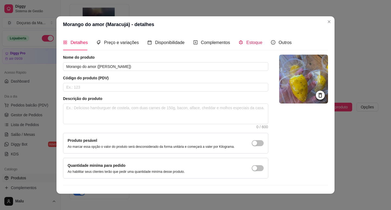
click at [257, 43] on span "Estoque" at bounding box center [254, 42] width 16 height 5
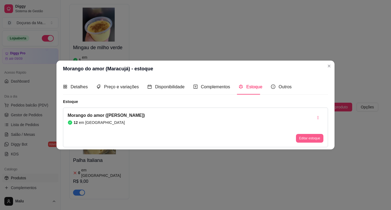
click at [316, 140] on button "Editar estoque" at bounding box center [309, 138] width 27 height 9
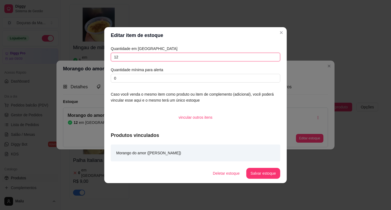
click at [161, 58] on input "12" at bounding box center [195, 57] width 169 height 9
type input "1"
type input "9"
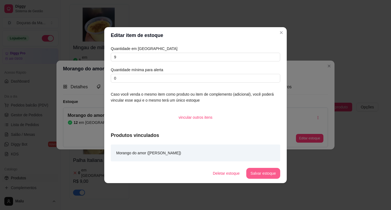
click at [269, 169] on button "Salvar estoque" at bounding box center [263, 173] width 34 height 11
